Goal: Find specific fact: Find specific fact

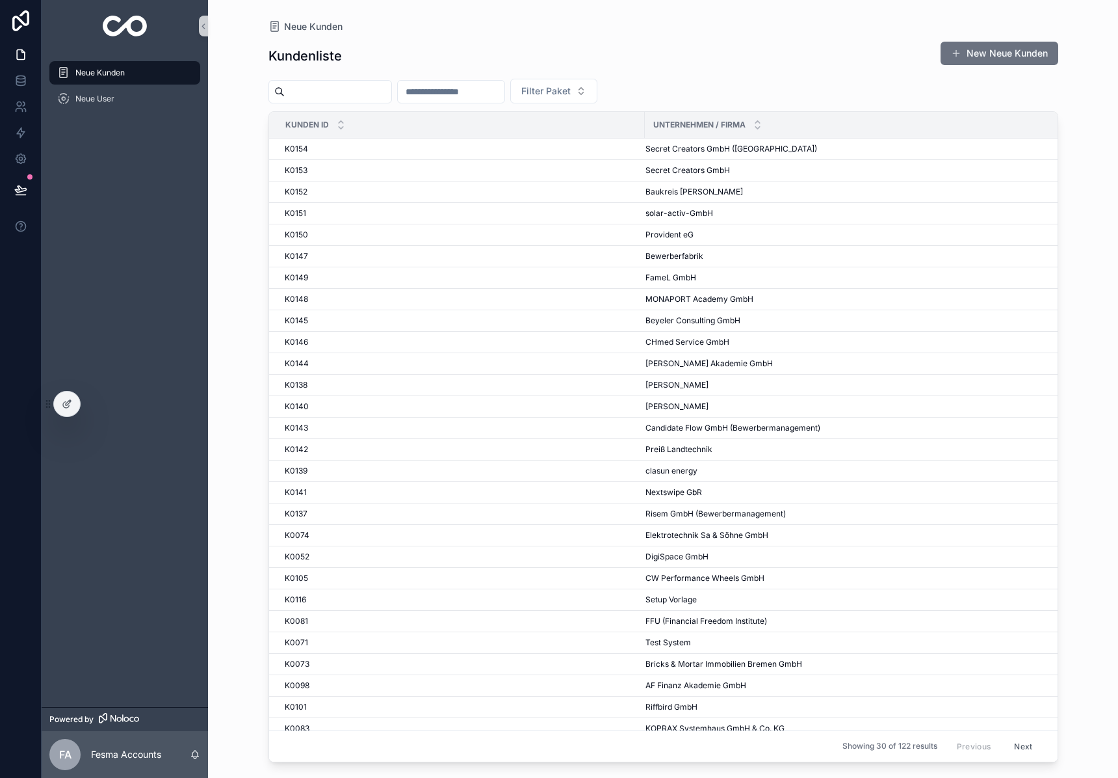
click at [352, 92] on input "scrollable content" at bounding box center [338, 92] width 107 height 18
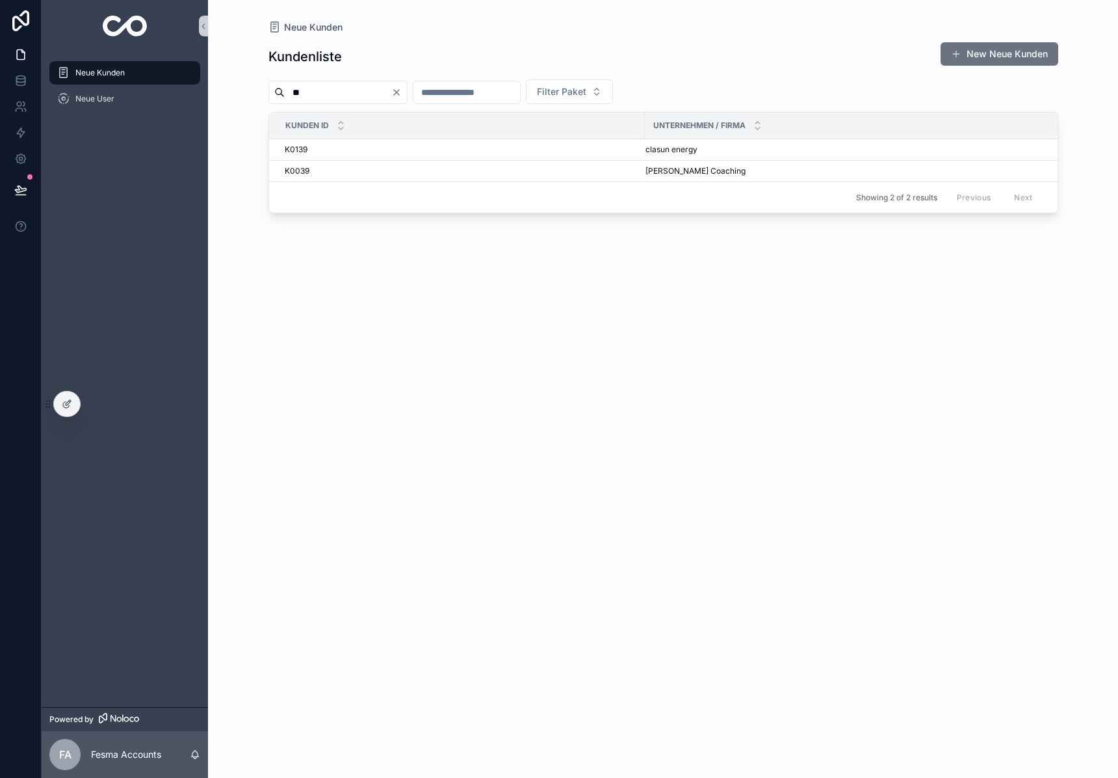
type input "**"
click at [663, 169] on span "[PERSON_NAME] Coaching" at bounding box center [696, 171] width 100 height 10
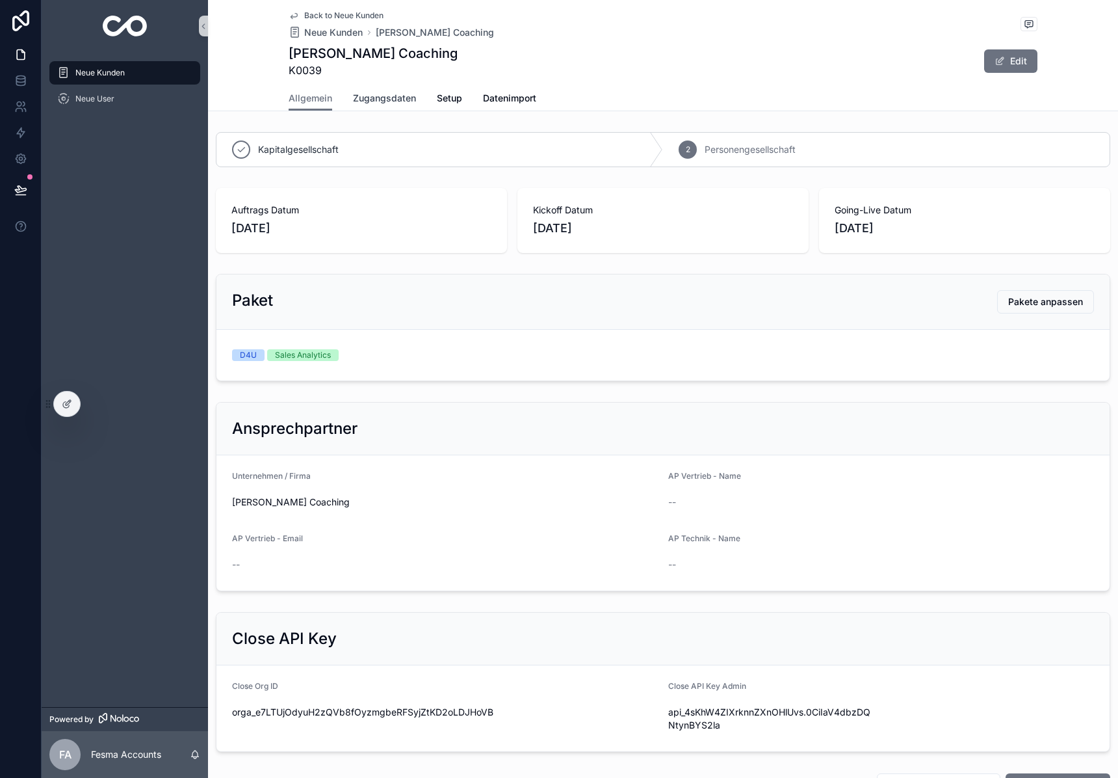
drag, startPoint x: 378, startPoint y: 109, endPoint x: 373, endPoint y: 103, distance: 8.7
click at [373, 103] on span "Zugangsdaten" at bounding box center [384, 98] width 63 height 13
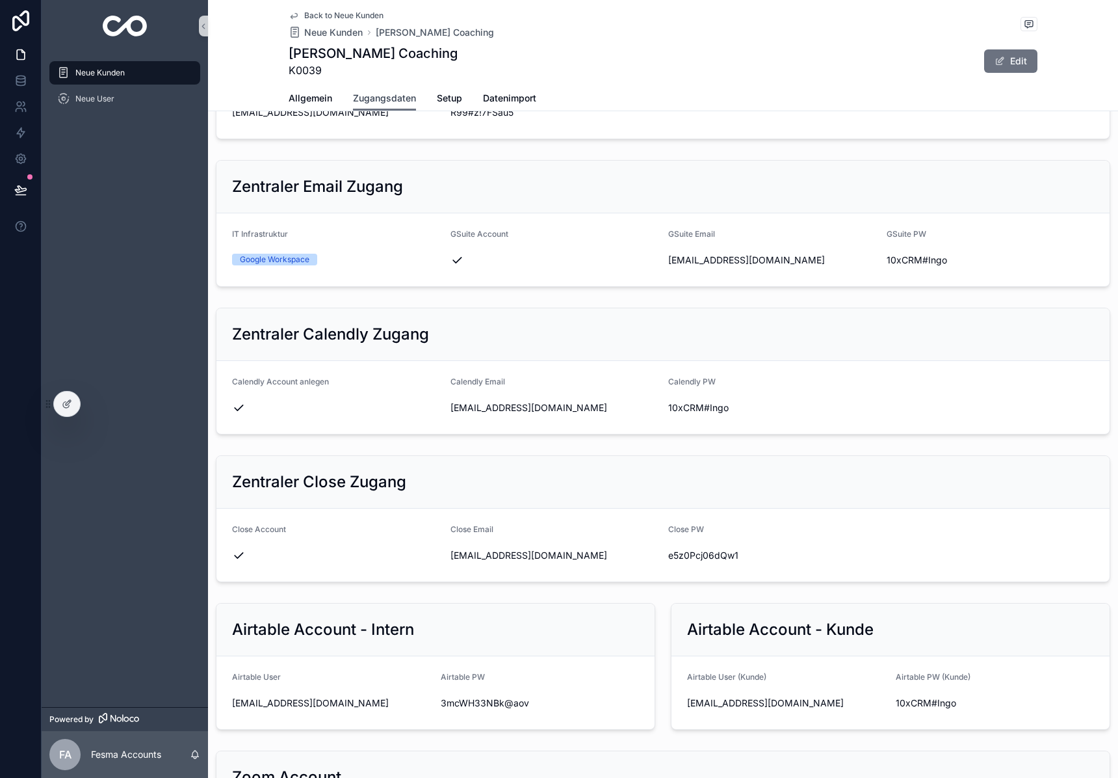
scroll to position [258, 0]
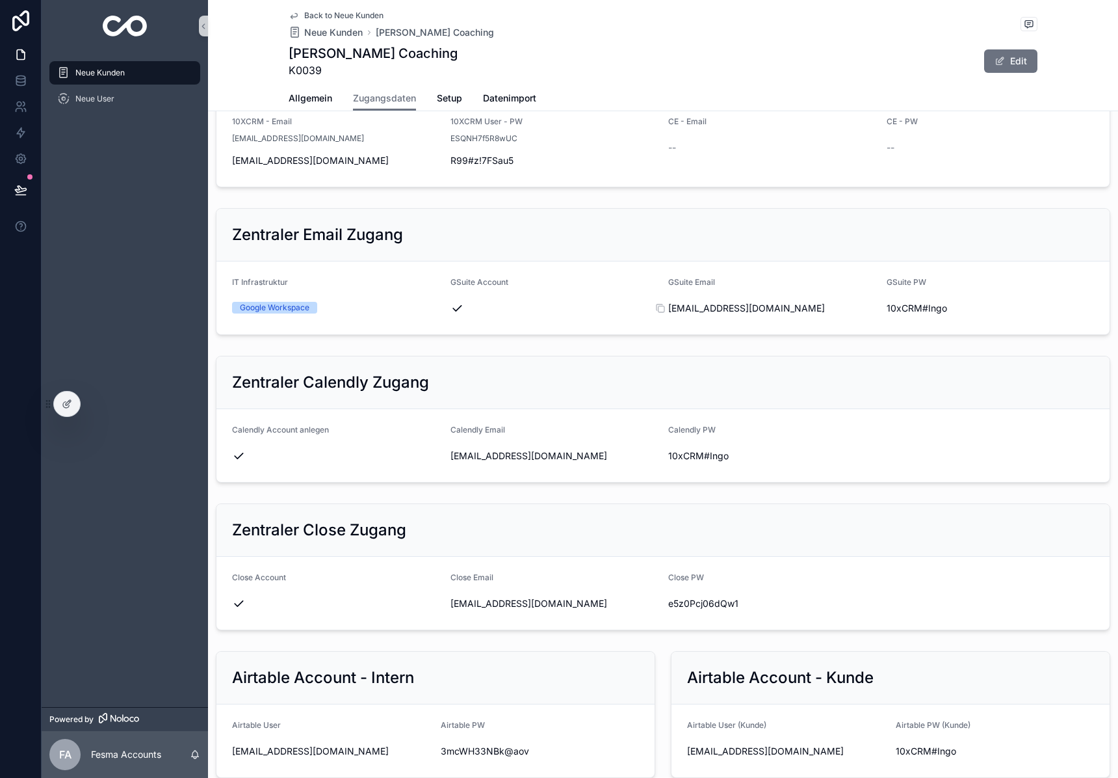
click at [762, 310] on span "[EMAIL_ADDRESS][DOMAIN_NAME]" at bounding box center [772, 308] width 208 height 13
copy div "[EMAIL_ADDRESS][DOMAIN_NAME]"
click at [914, 304] on span "10xCRM#Ingo" at bounding box center [991, 308] width 208 height 13
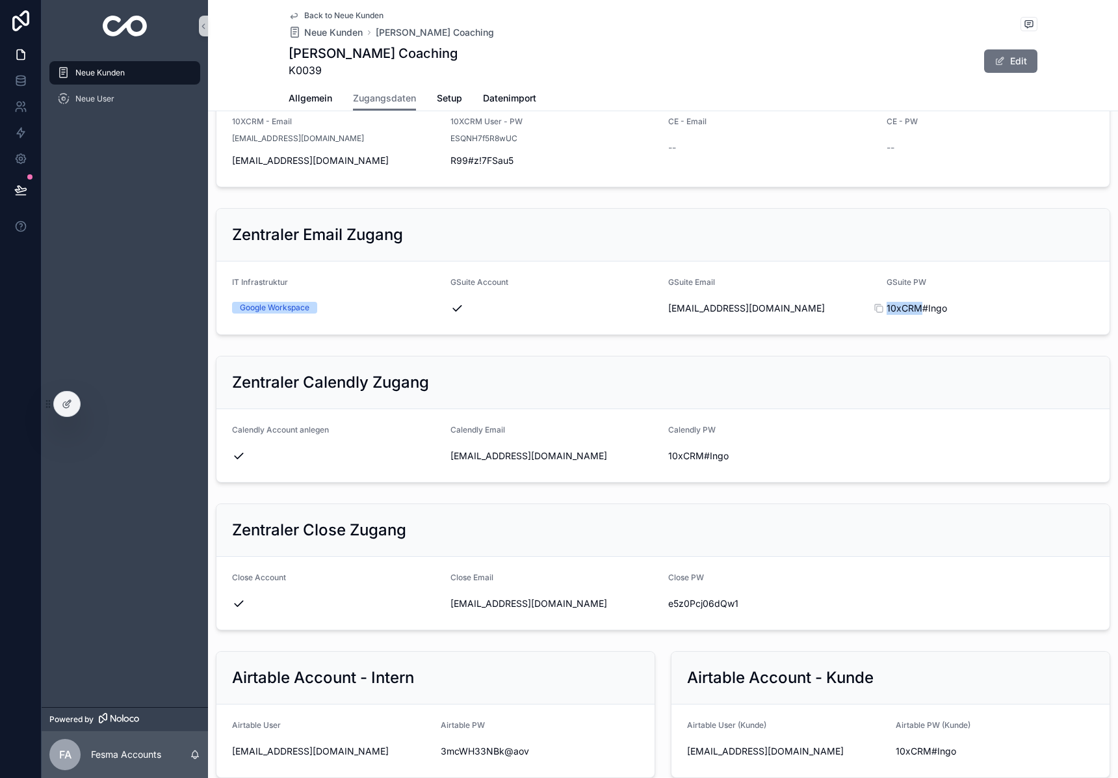
click at [914, 304] on span "10xCRM#Ingo" at bounding box center [991, 308] width 208 height 13
copy div "10xCRM#Ingo"
